Goal: Entertainment & Leisure: Consume media (video, audio)

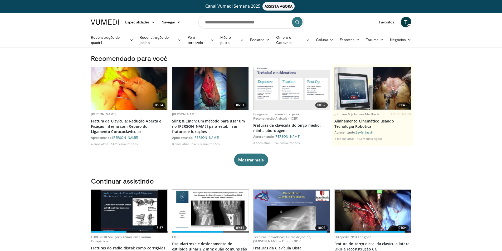
drag, startPoint x: 468, startPoint y: 86, endPoint x: 454, endPoint y: 89, distance: 14.1
click at [285, 42] on font "Ombro e Cotovelo" at bounding box center [284, 40] width 16 height 10
click at [275, 55] on link "Cotovelo" at bounding box center [280, 52] width 63 height 8
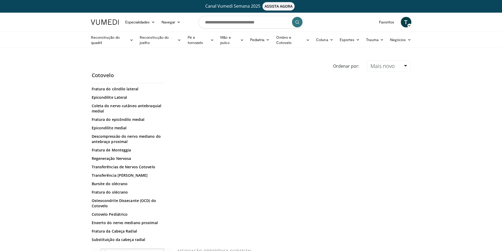
scroll to position [290, 0]
click at [120, 228] on font "Fratura da Cabeça Radial" at bounding box center [114, 230] width 45 height 5
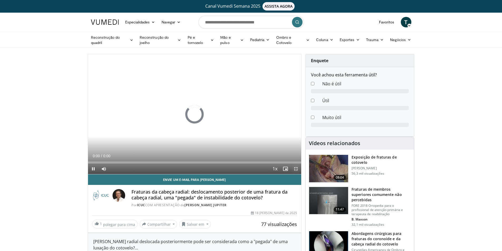
click at [298, 169] on span "Video Player" at bounding box center [296, 169] width 11 height 11
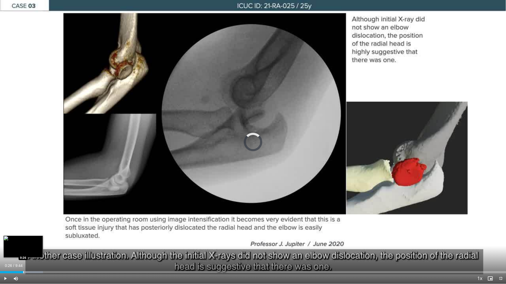
click at [23, 251] on div "Loaded : 8.48% 0:26 0:26" at bounding box center [253, 273] width 506 height 2
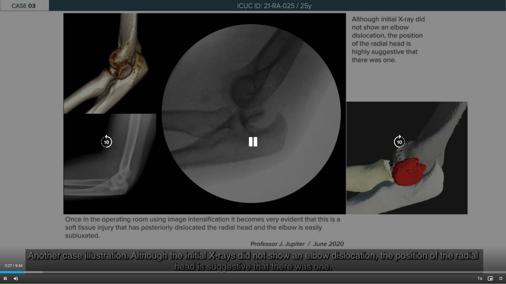
drag, startPoint x: 48, startPoint y: 275, endPoint x: 53, endPoint y: 276, distance: 5.0
click at [48, 251] on div "Current Time 0:27 / Duration 9:44 Pause Skip Backward Skip Forward Mute Loaded …" at bounding box center [253, 279] width 506 height 11
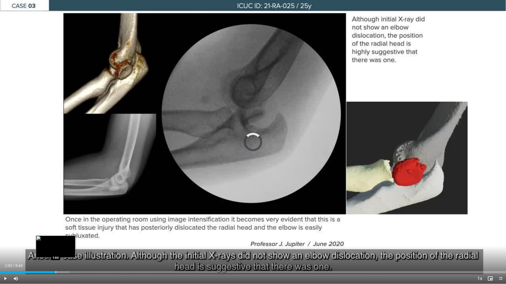
click at [55, 251] on div "Loaded : 13.69% 0:29 1:04" at bounding box center [253, 273] width 506 height 2
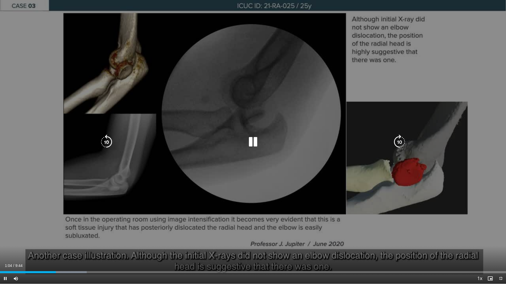
click at [80, 251] on div "Current Time 1:04 / Duration 9:44 Pause Skip Backward Skip Forward Mute Loaded …" at bounding box center [253, 279] width 506 height 11
click at [95, 251] on div "Current Time 1:33 / Duration 9:44 Pause Skip Backward Skip Forward Mute Loaded …" at bounding box center [253, 279] width 506 height 11
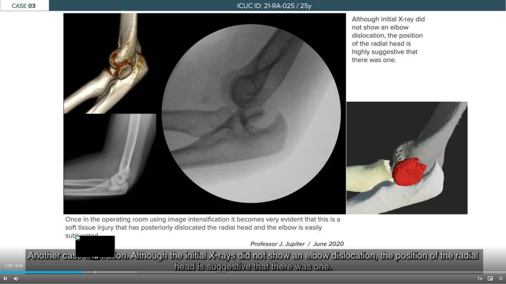
click at [96, 251] on div "Progress Bar" at bounding box center [95, 273] width 1 height 2
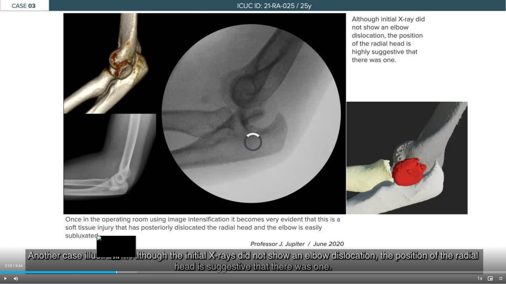
click at [116, 251] on div "Loaded : 27.16% 2:13 2:14" at bounding box center [253, 273] width 506 height 2
click at [130, 251] on div "Loaded : 30.55% 2:15 2:27" at bounding box center [253, 273] width 506 height 2
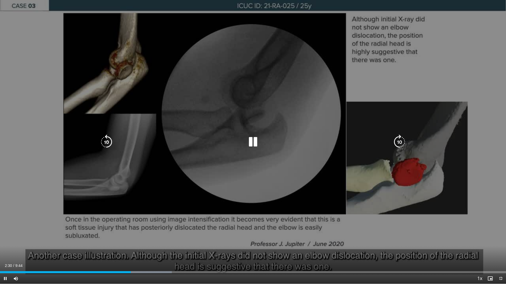
drag, startPoint x: 135, startPoint y: 274, endPoint x: 139, endPoint y: 274, distance: 4.2
click at [137, 251] on div "Current Time 2:30 / Duration 9:44 Pause Skip Backward Skip Forward Mute Loaded …" at bounding box center [253, 279] width 506 height 11
drag, startPoint x: 149, startPoint y: 274, endPoint x: 152, endPoint y: 274, distance: 3.2
click at [150, 251] on div "Current Time 2:31 / Duration 9:44 Pause Skip Backward Skip Forward Mute Loaded …" at bounding box center [253, 279] width 506 height 11
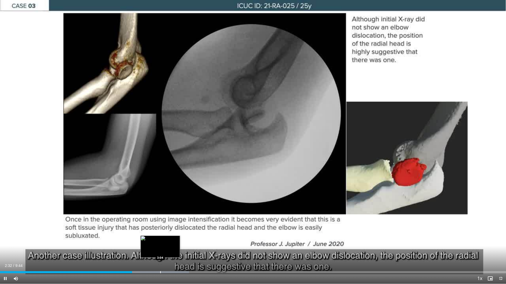
drag, startPoint x: 160, startPoint y: 272, endPoint x: 165, endPoint y: 272, distance: 5.3
click at [161, 251] on div "Progress Bar" at bounding box center [160, 273] width 1 height 2
click at [181, 251] on div "Current Time 3:06 / Duration 9:44 Pause Skip Backward Skip Forward Mute Loaded …" at bounding box center [253, 279] width 506 height 11
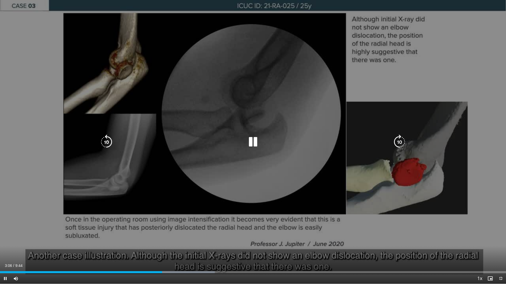
click at [204, 251] on div "Current Time 3:06 / Duration 9:44 Pause Skip Backward Skip Forward Mute Loaded …" at bounding box center [253, 279] width 506 height 11
click at [217, 251] on div "Current Time 3:07 / Duration 9:44 Pause Skip Backward Skip Forward Mute Loaded …" at bounding box center [253, 279] width 506 height 11
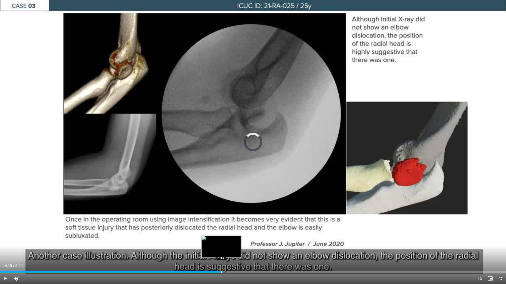
drag, startPoint x: 221, startPoint y: 271, endPoint x: 224, endPoint y: 271, distance: 2.6
click at [221, 251] on div "Loaded : 42.44% 3:08 4:15" at bounding box center [253, 271] width 506 height 5
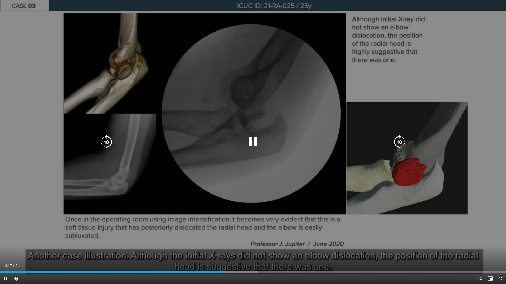
click at [275, 251] on div "Loaded : 50.93% 4:17 5:17" at bounding box center [253, 271] width 506 height 5
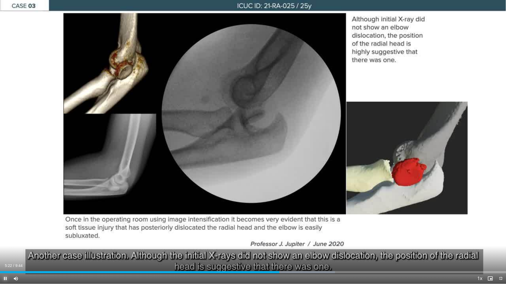
click at [4, 251] on span "Video Player" at bounding box center [5, 279] width 11 height 11
